Goal: Complete application form: Complete application form

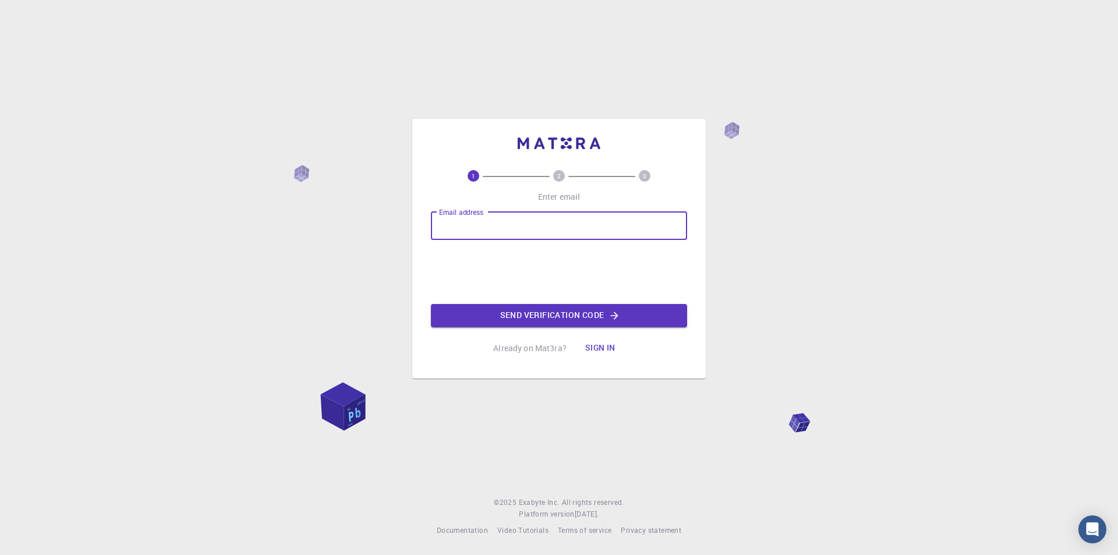
click at [551, 213] on input "Email address" at bounding box center [559, 226] width 256 height 28
type input "[EMAIL_ADDRESS][DOMAIN_NAME]"
click at [529, 301] on div "Email address [EMAIL_ADDRESS][DOMAIN_NAME] Email address 0cAFcWeA4lrlT2KN2x9wcm…" at bounding box center [559, 269] width 256 height 115
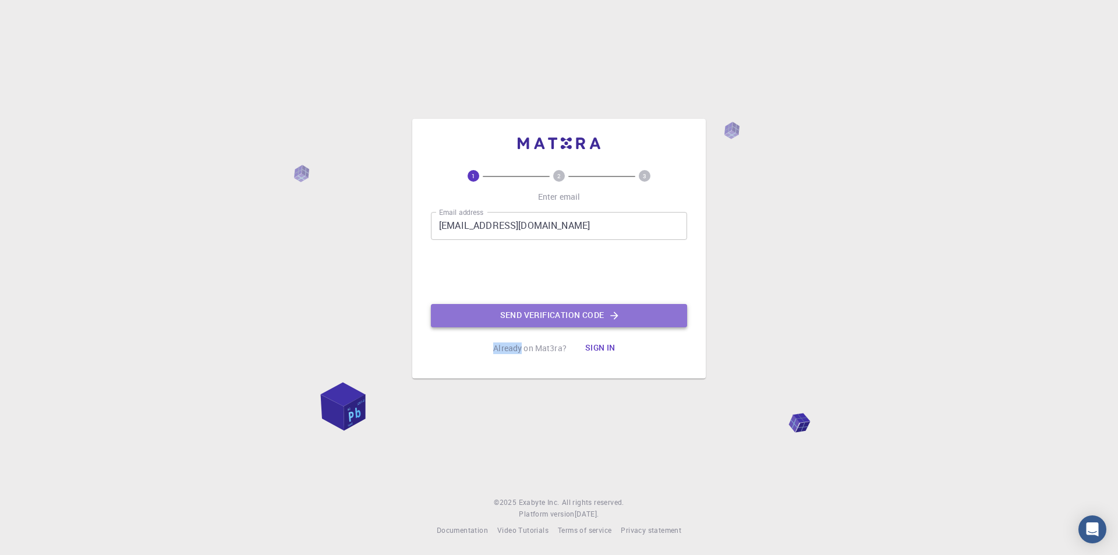
click at [536, 313] on button "Send verification code" at bounding box center [559, 315] width 256 height 23
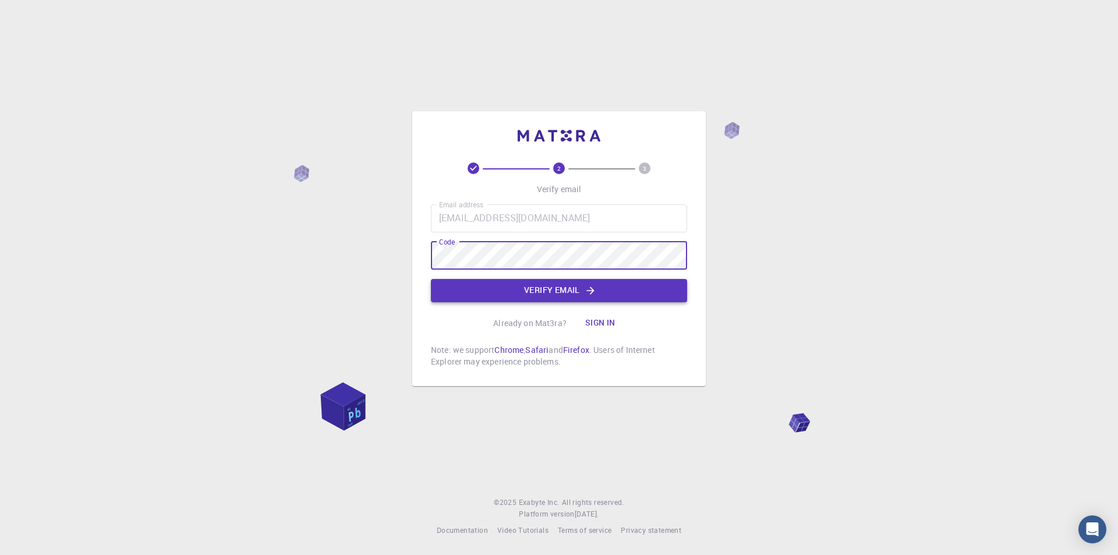
click at [529, 288] on button "Verify email" at bounding box center [559, 290] width 256 height 23
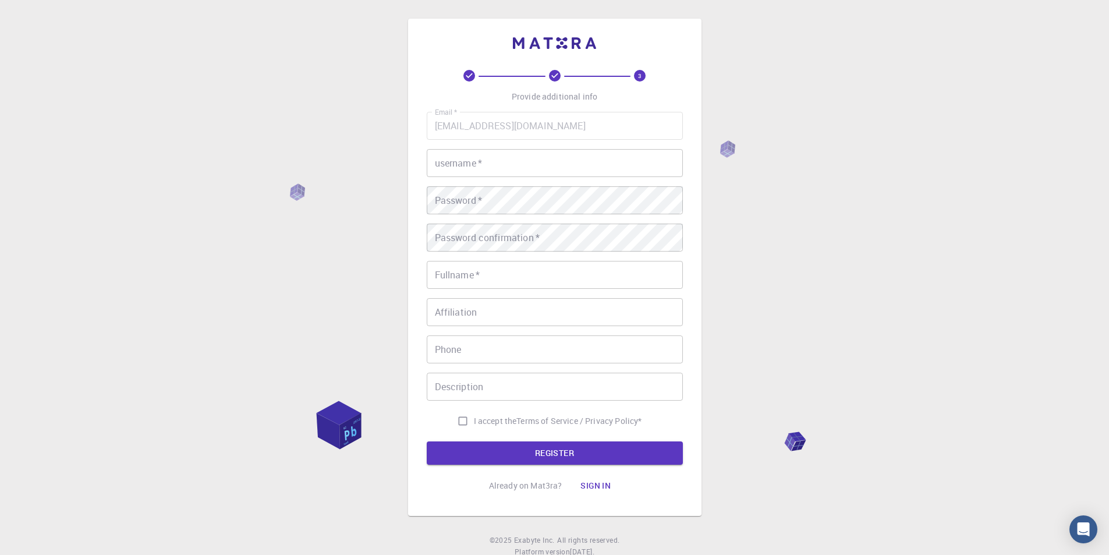
click at [477, 158] on input "username   *" at bounding box center [555, 163] width 256 height 28
click at [477, 158] on input "[PERSON_NAME]" at bounding box center [555, 163] width 256 height 28
type input "M"
type input "Ramanhos"
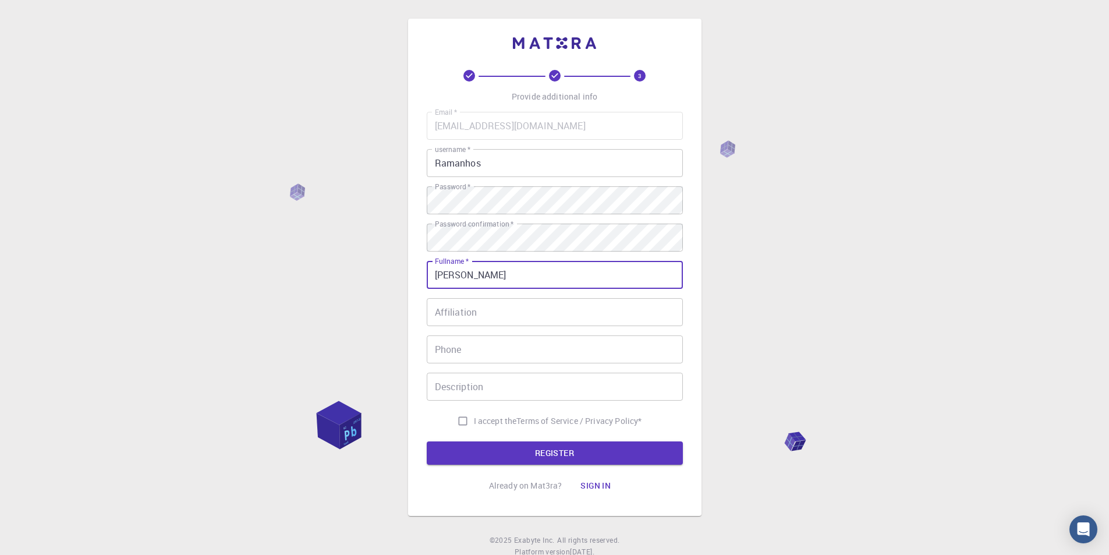
type input "[PERSON_NAME]"
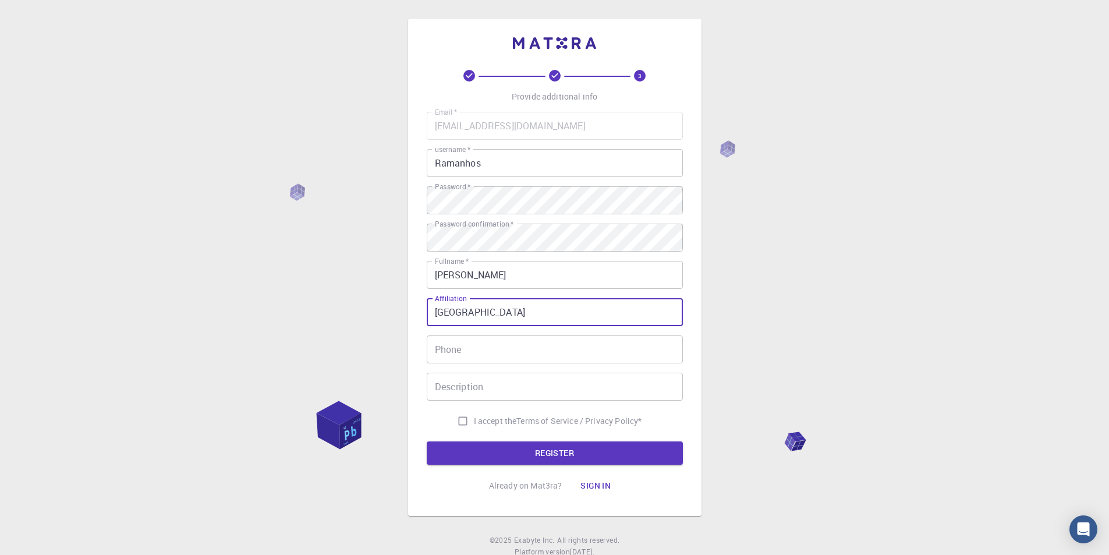
type input "[GEOGRAPHIC_DATA]"
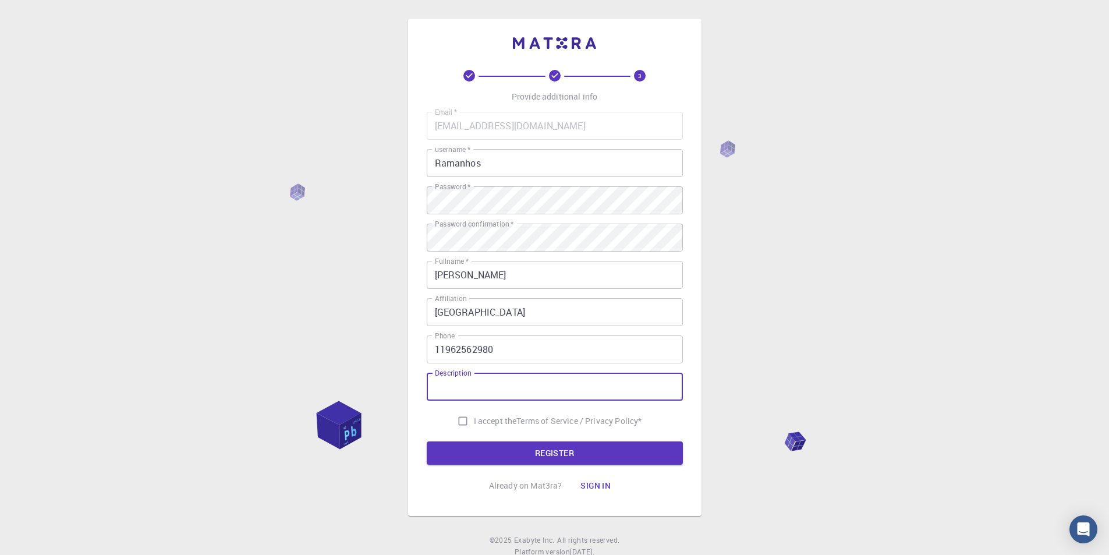
click at [511, 353] on input "11962562980" at bounding box center [555, 349] width 256 height 28
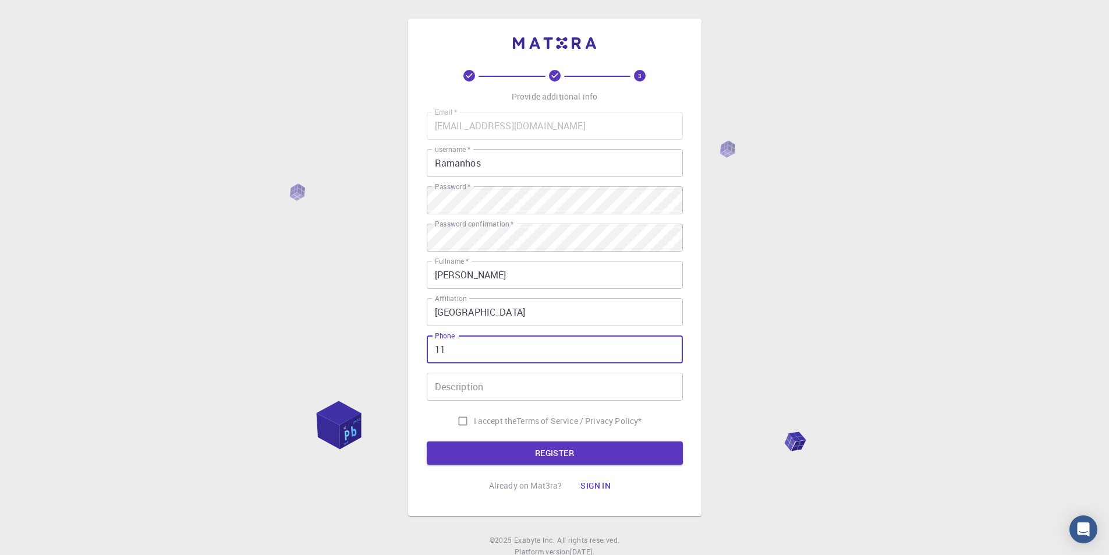
type input "1"
click at [462, 312] on input "[GEOGRAPHIC_DATA]" at bounding box center [555, 312] width 256 height 28
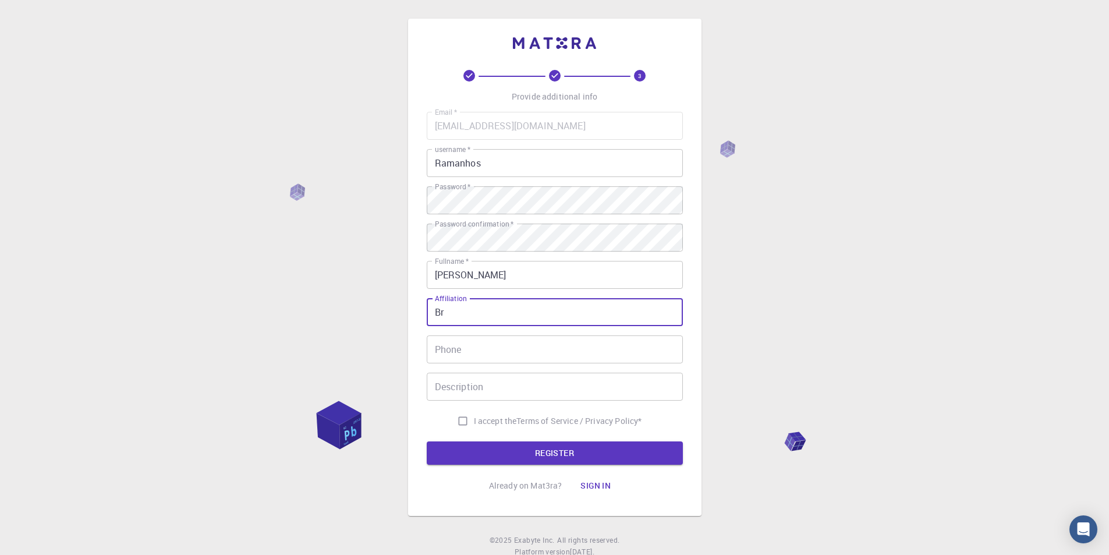
type input "B"
click at [464, 423] on input "I accept the Terms of Service / Privacy Policy *" at bounding box center [463, 421] width 22 height 22
checkbox input "true"
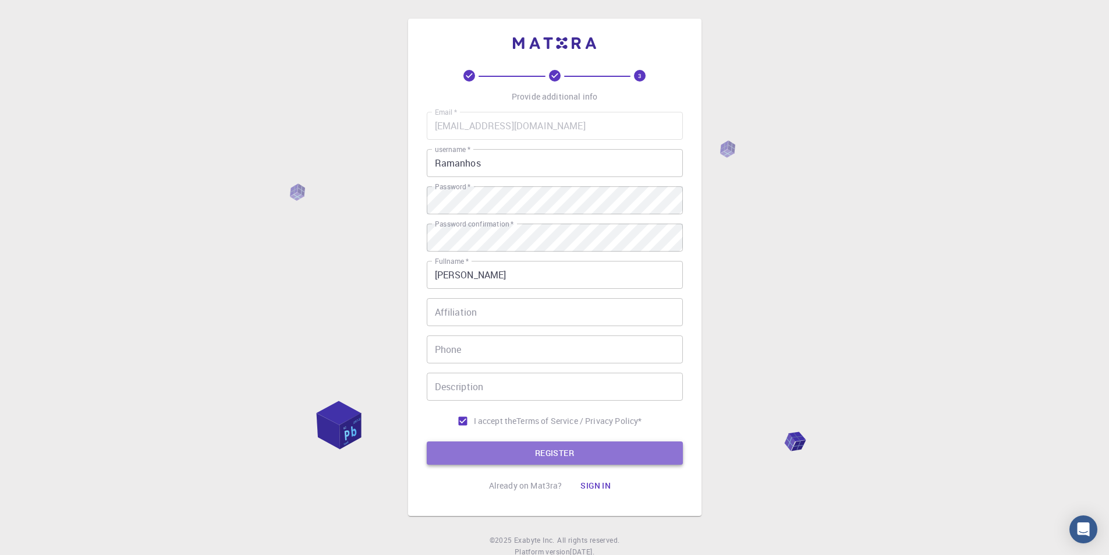
click at [480, 444] on button "REGISTER" at bounding box center [555, 452] width 256 height 23
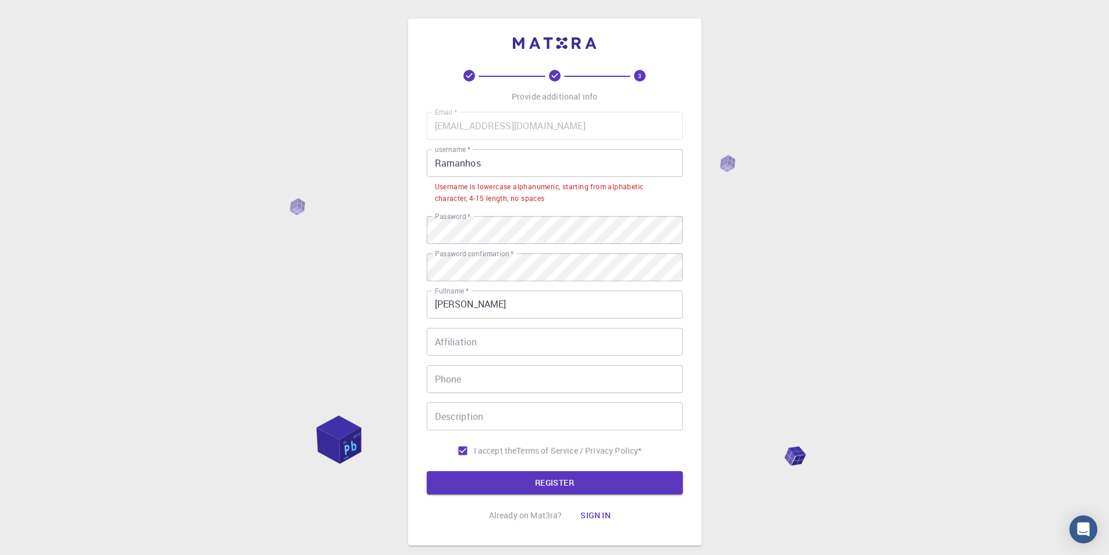
click at [503, 163] on input "Ramanhos" at bounding box center [555, 163] width 256 height 28
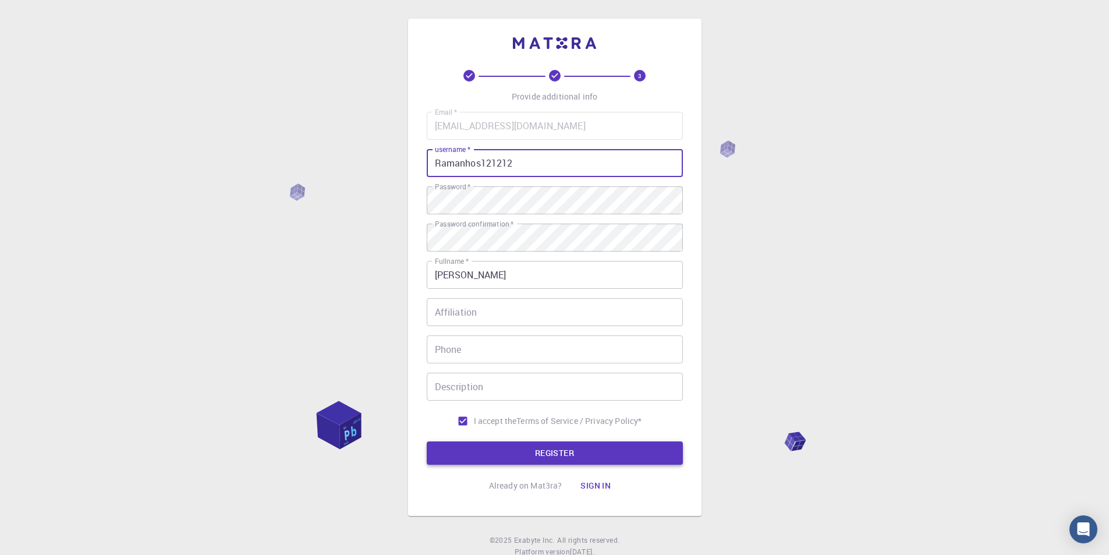
click at [522, 454] on button "REGISTER" at bounding box center [555, 452] width 256 height 23
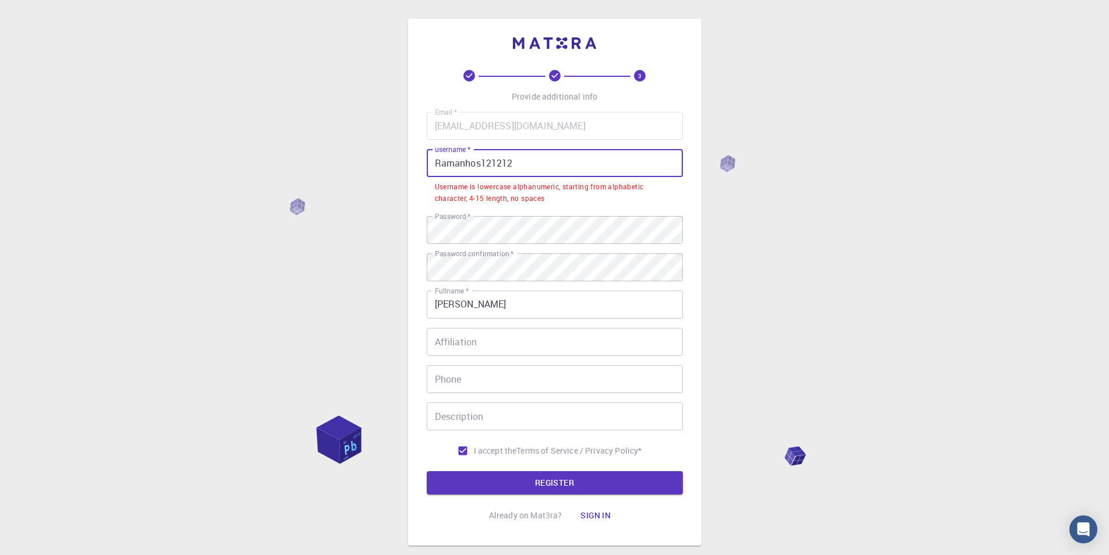
drag, startPoint x: 524, startPoint y: 164, endPoint x: 482, endPoint y: 162, distance: 42.0
click at [482, 162] on input "Ramanhos121212" at bounding box center [555, 163] width 256 height 28
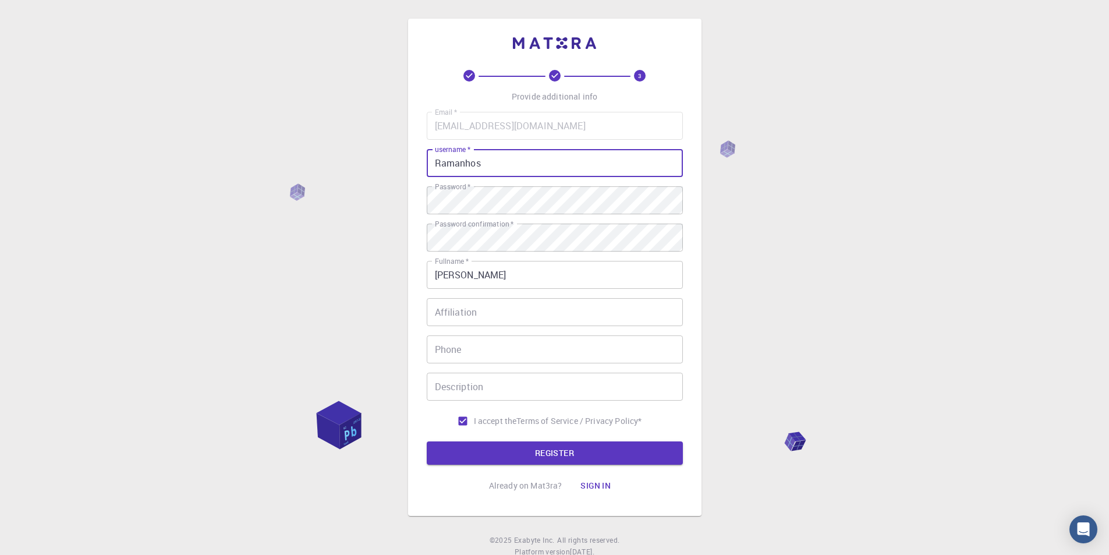
type input "Ramanhos"
click at [427, 441] on button "REGISTER" at bounding box center [555, 452] width 256 height 23
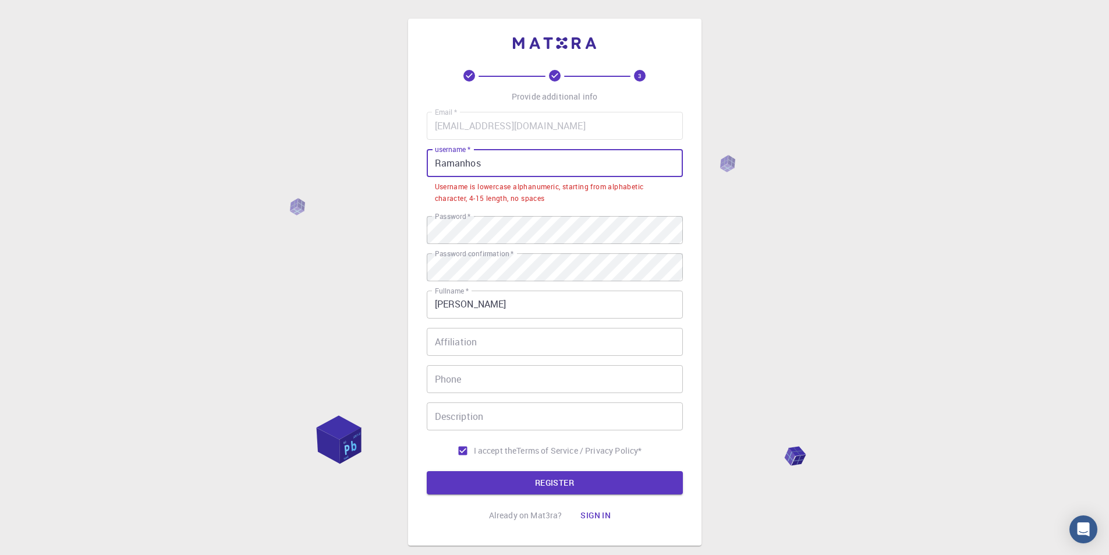
click at [427, 471] on button "REGISTER" at bounding box center [555, 482] width 256 height 23
